Goal: Browse casually

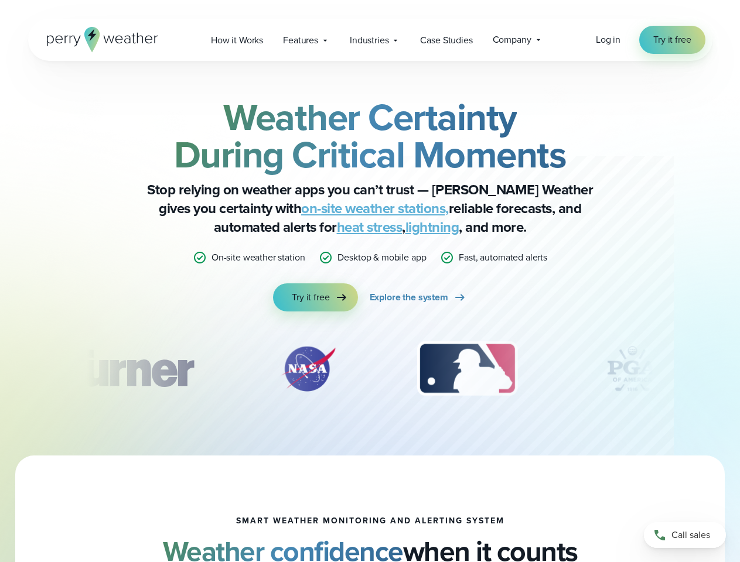
click at [370, 281] on div "Weather Certainty During Critical Moments Stop relying on weather apps you can’…" at bounding box center [370, 204] width 567 height 213
click at [370, 40] on span "Industries" at bounding box center [369, 40] width 39 height 14
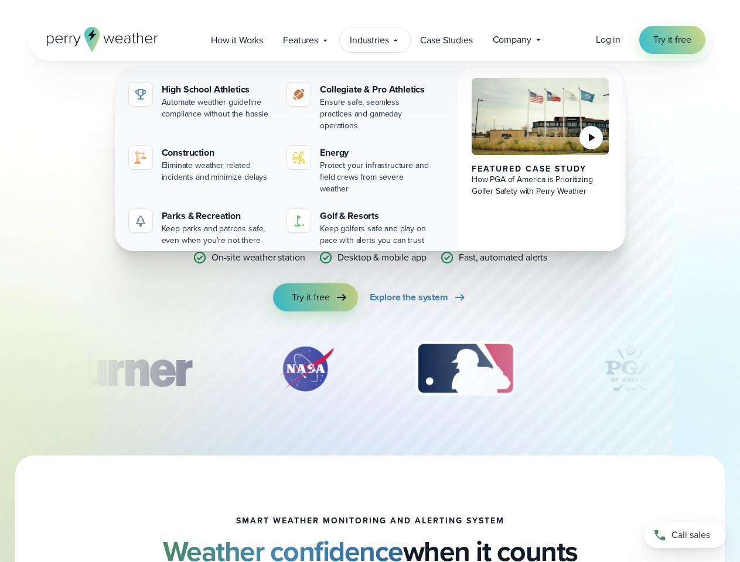
click at [370, 369] on div "slideshow" at bounding box center [370, 369] width 567 height 59
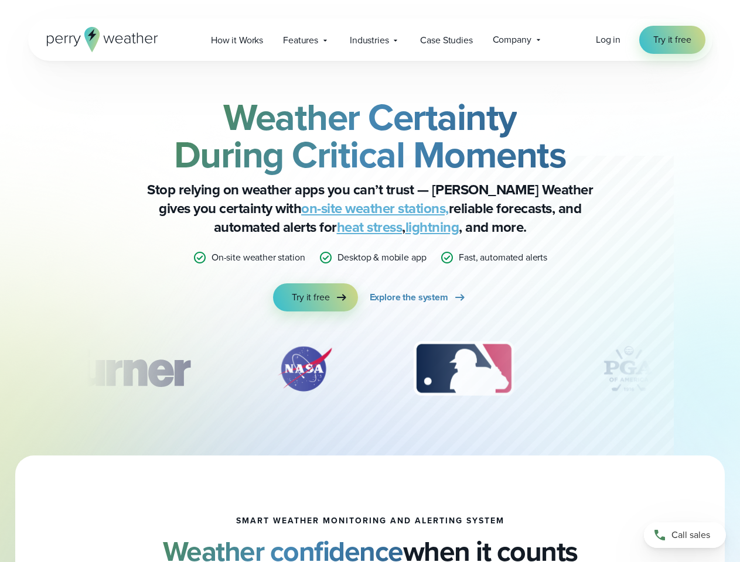
click at [0, 369] on div "Weather Certainty During Critical Moments Stop relying on weather apps you can’…" at bounding box center [370, 258] width 740 height 395
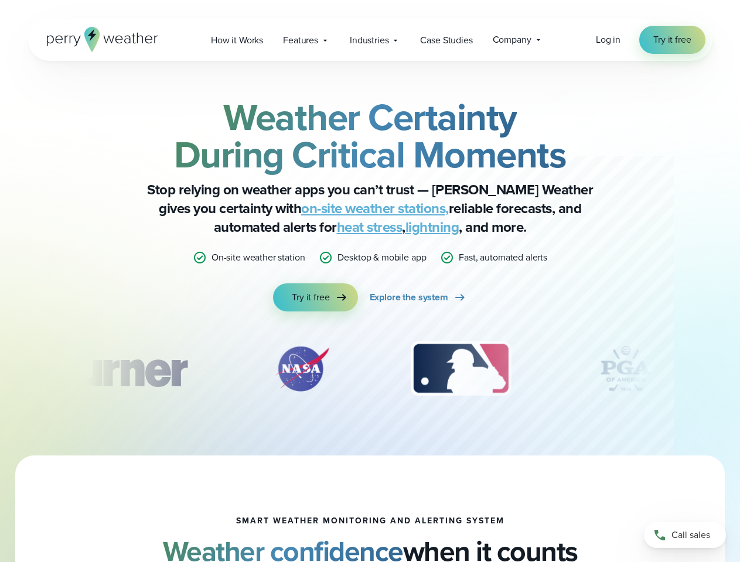
click at [0, 369] on div "Weather Certainty During Critical Moments Stop relying on weather apps you can’…" at bounding box center [370, 258] width 740 height 395
